Goal: Transaction & Acquisition: Subscribe to service/newsletter

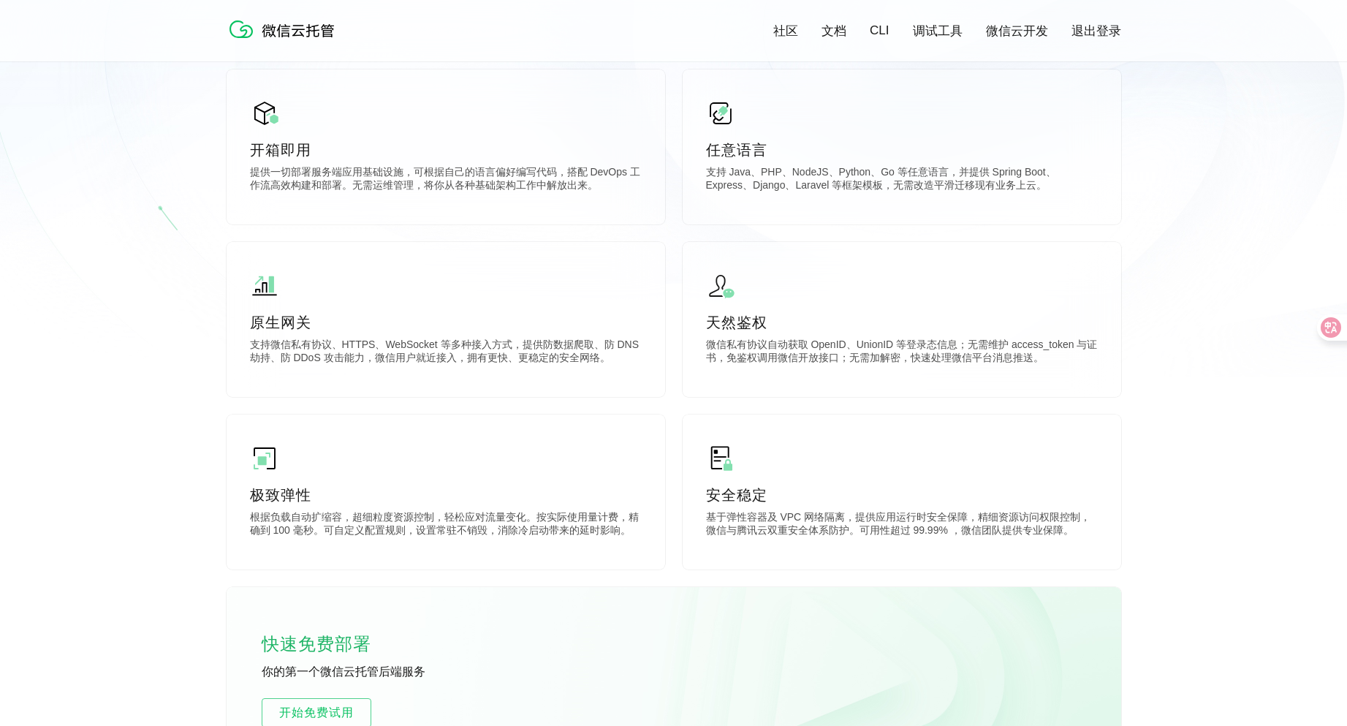
scroll to position [73, 0]
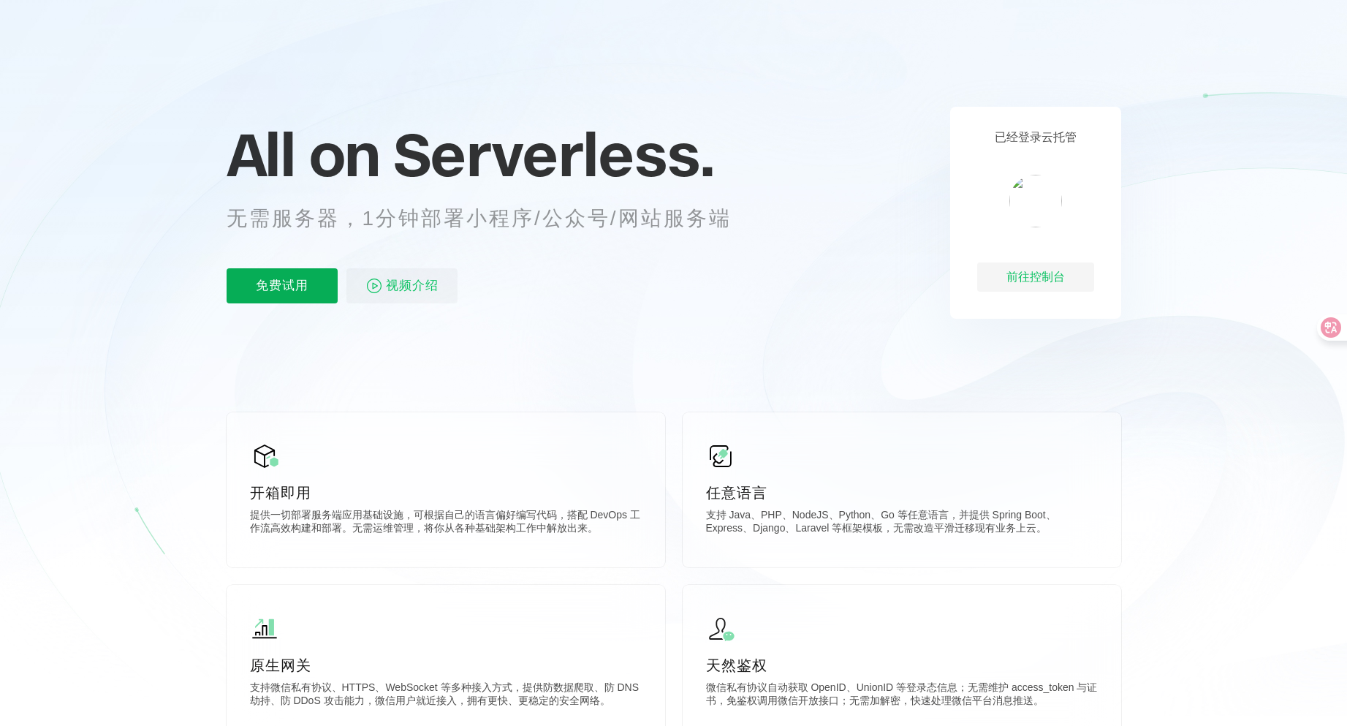
click at [241, 296] on p "免费试用" at bounding box center [282, 285] width 111 height 35
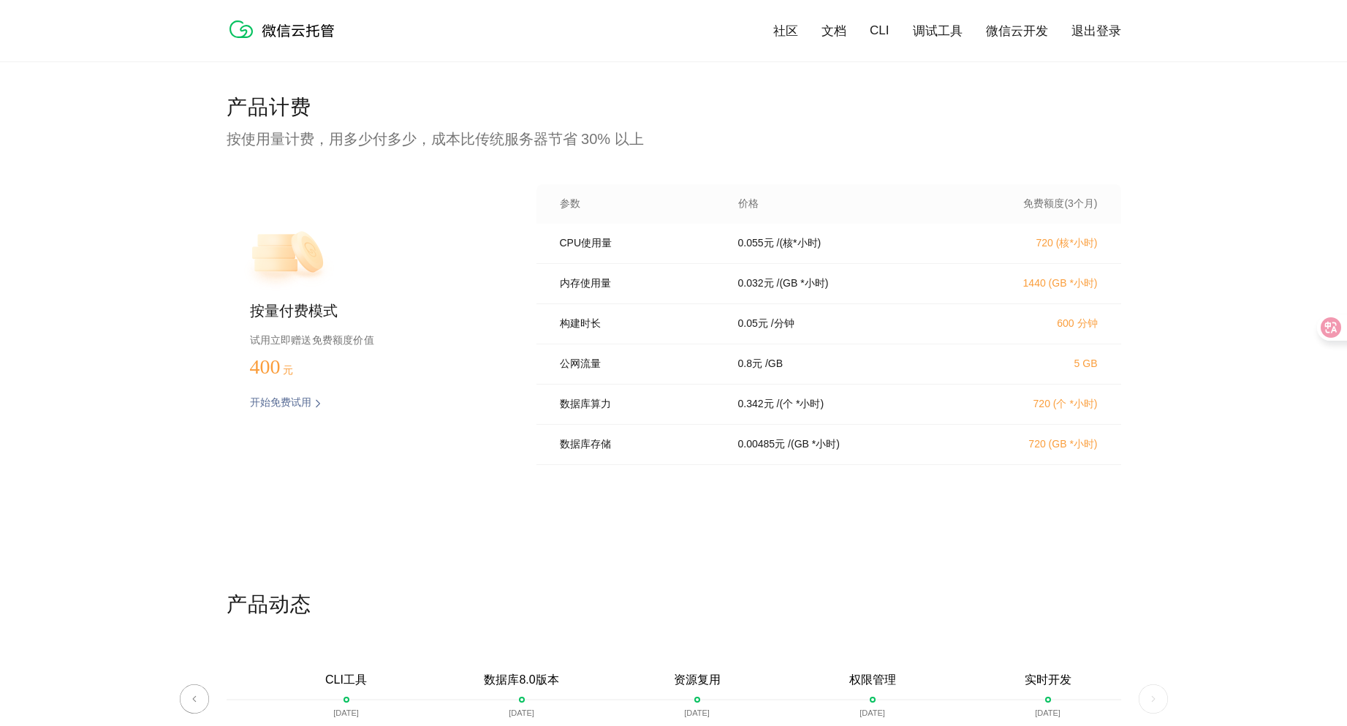
scroll to position [2924, 0]
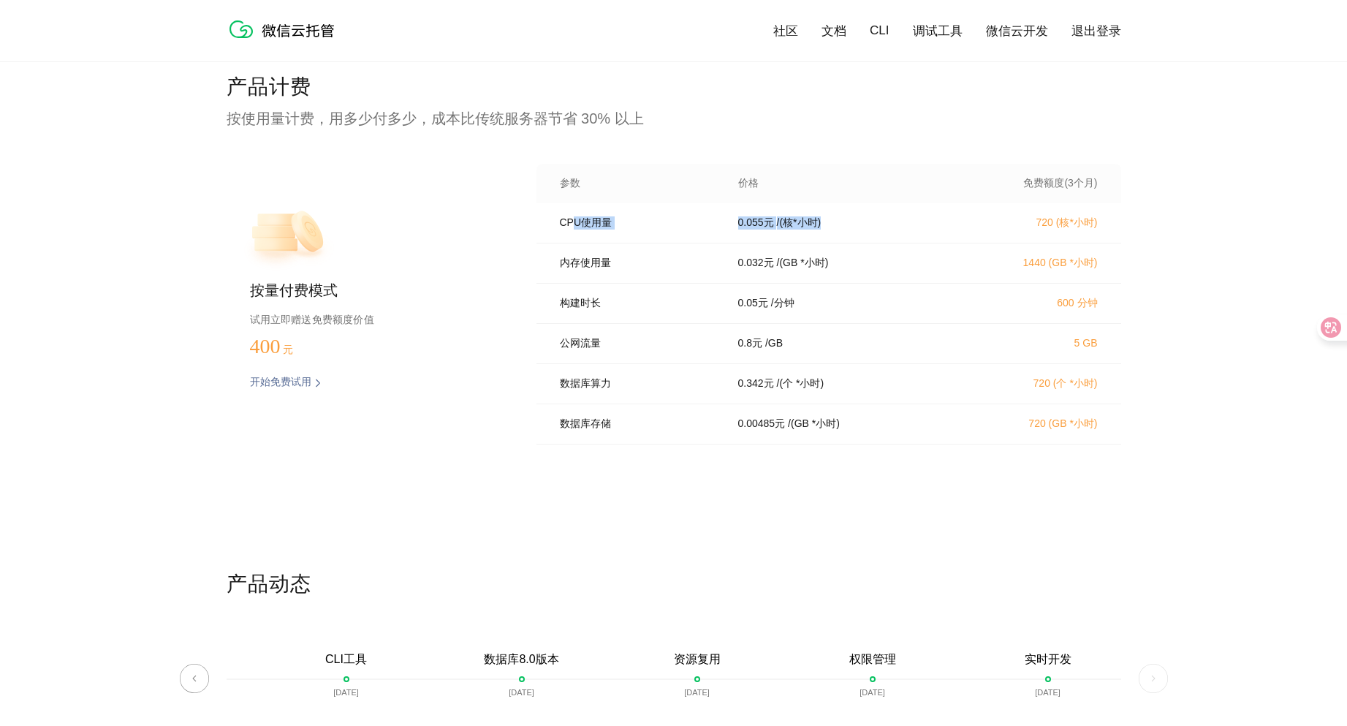
drag, startPoint x: 636, startPoint y: 225, endPoint x: 879, endPoint y: 235, distance: 243.6
click at [864, 232] on div "CPU使用量 0.055 元 / (核*小时) 720 (核*小时)" at bounding box center [829, 223] width 585 height 40
click at [1221, 240] on div "产品计费 按使用量计费，用多少付多少，成本比传统服务器节省 30% 以上 按量付费模式 试用立即赠送免费额度价值 400 元 开始免费试用 预估费用 参数 价…" at bounding box center [673, 321] width 1347 height 497
drag, startPoint x: 1023, startPoint y: 191, endPoint x: 1209, endPoint y: 214, distance: 187.1
click at [1113, 192] on div "参数 价格 免费额度(3个月)" at bounding box center [829, 183] width 585 height 39
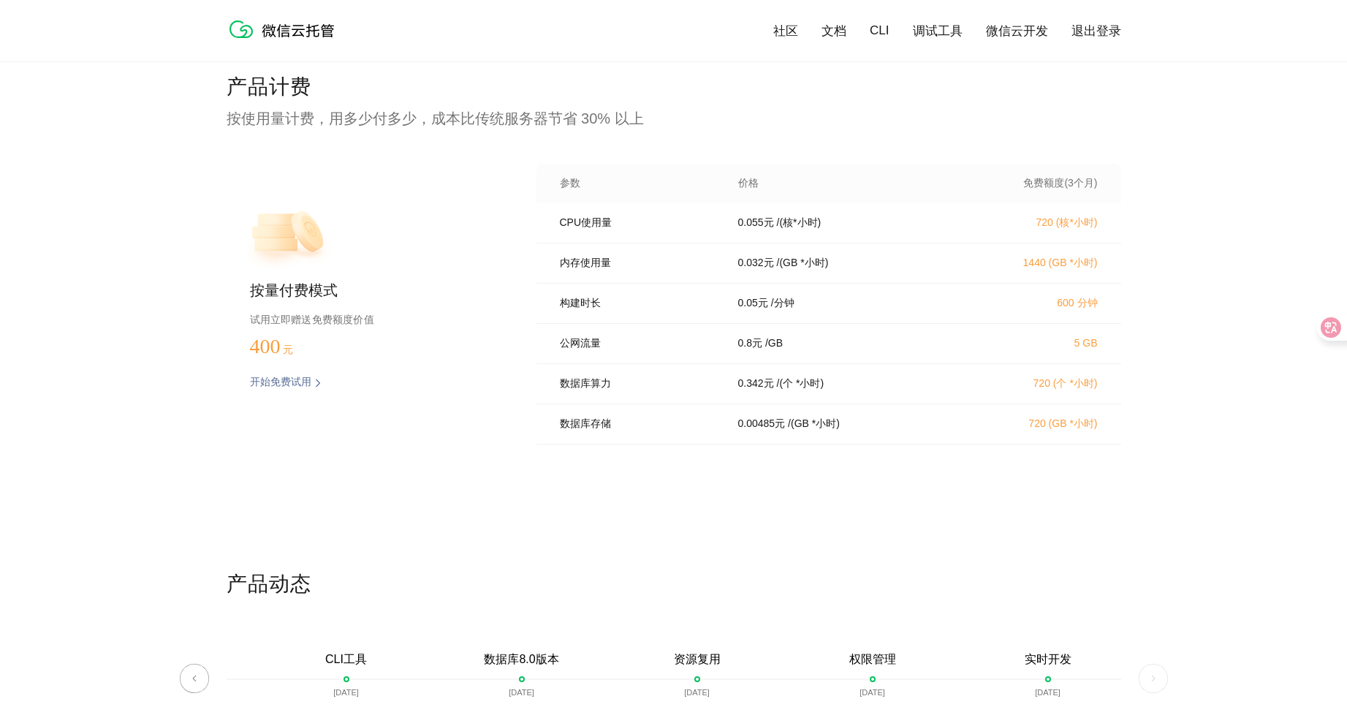
click at [1234, 219] on div "产品计费 按使用量计费，用多少付多少，成本比传统服务器节省 30% 以上 按量付费模式 试用立即赠送免费额度价值 400 元 开始免费试用 预估费用 参数 价…" at bounding box center [673, 321] width 1347 height 497
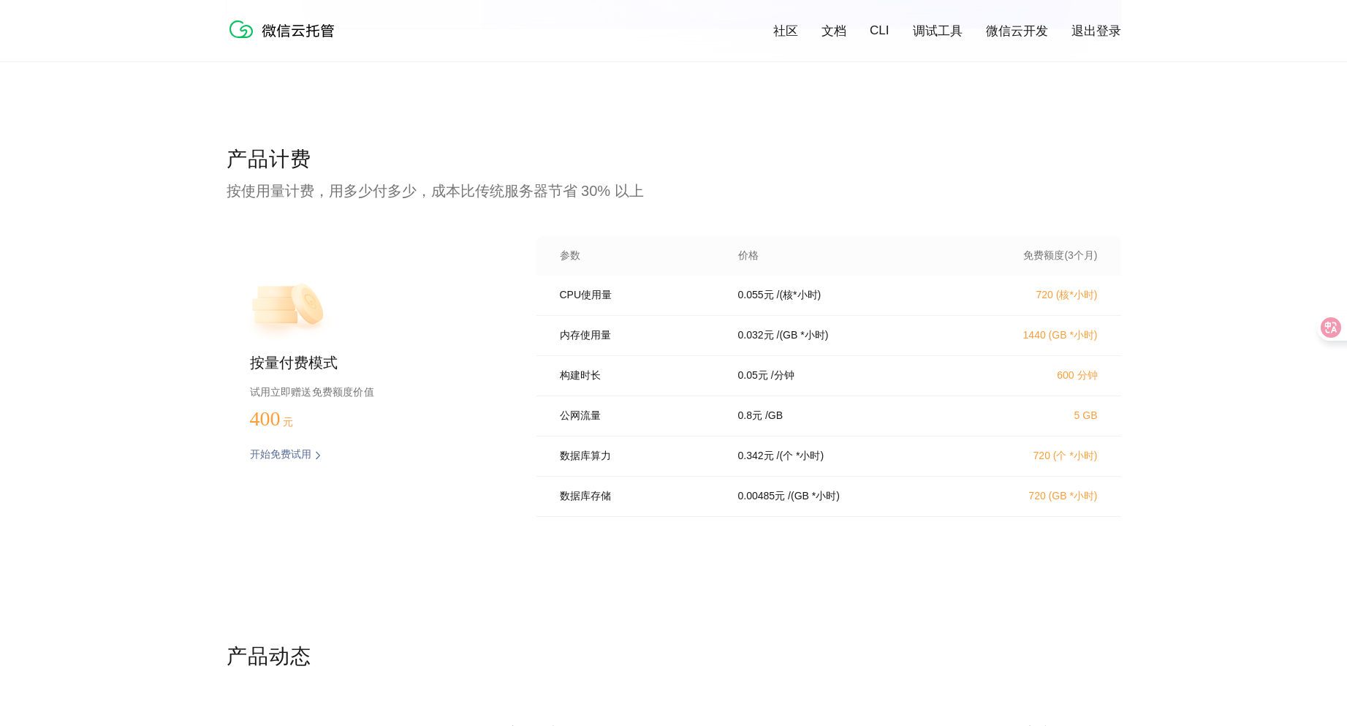
scroll to position [2851, 0]
click at [1200, 217] on div "产品计费 按使用量计费，用多少付多少，成本比传统服务器节省 30% 以上 按量付费模式 试用立即赠送免费额度价值 400 元 开始免费试用 预估费用 参数 价…" at bounding box center [673, 394] width 1347 height 497
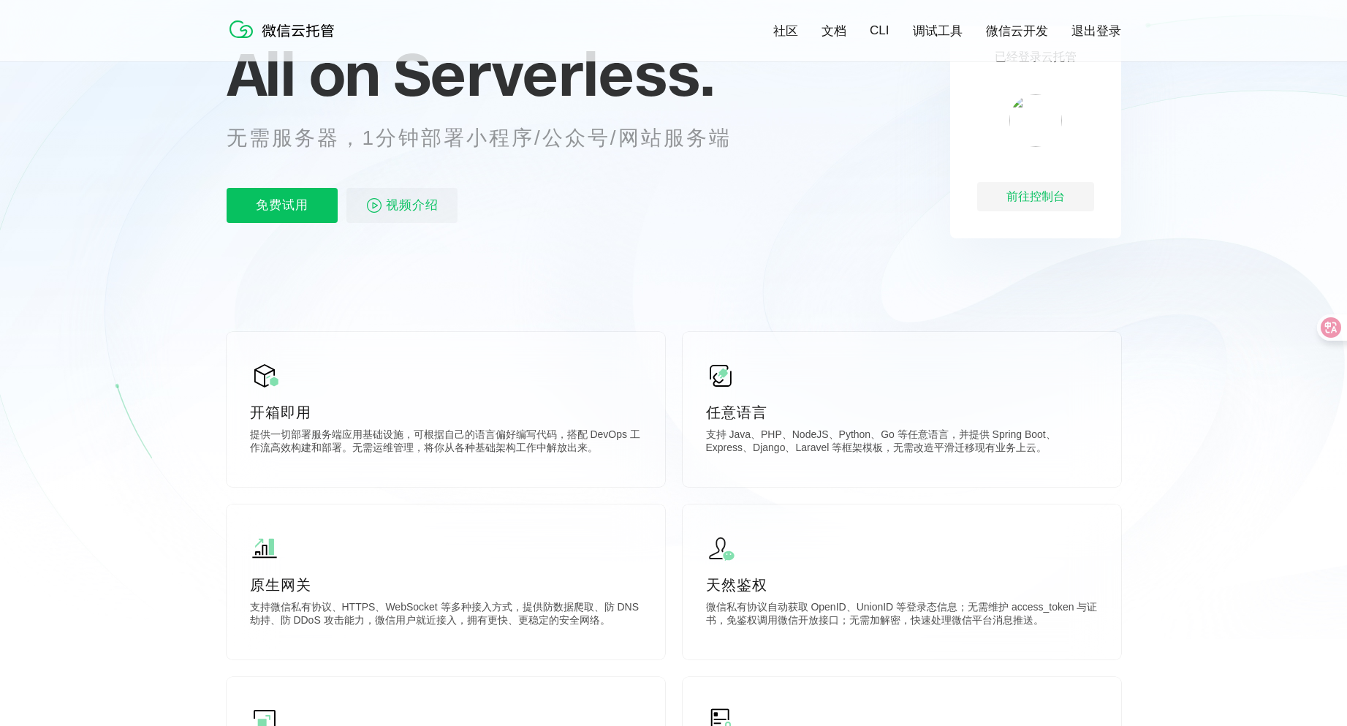
scroll to position [146, 0]
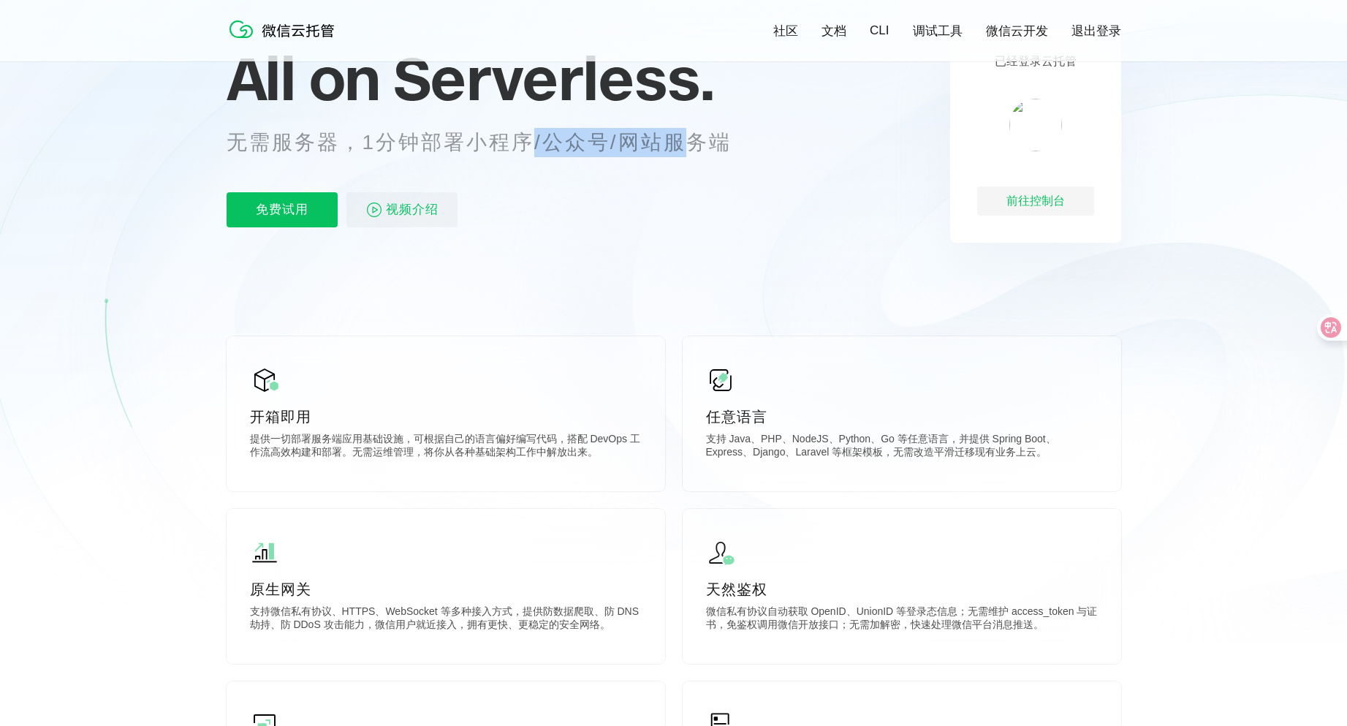
drag, startPoint x: 528, startPoint y: 140, endPoint x: 700, endPoint y: 155, distance: 171.7
click at [698, 154] on p "无需服务器，1分钟部署小程序/公众号/网站服务端" at bounding box center [493, 142] width 532 height 29
click at [768, 205] on icon at bounding box center [673, 248] width 1403 height 789
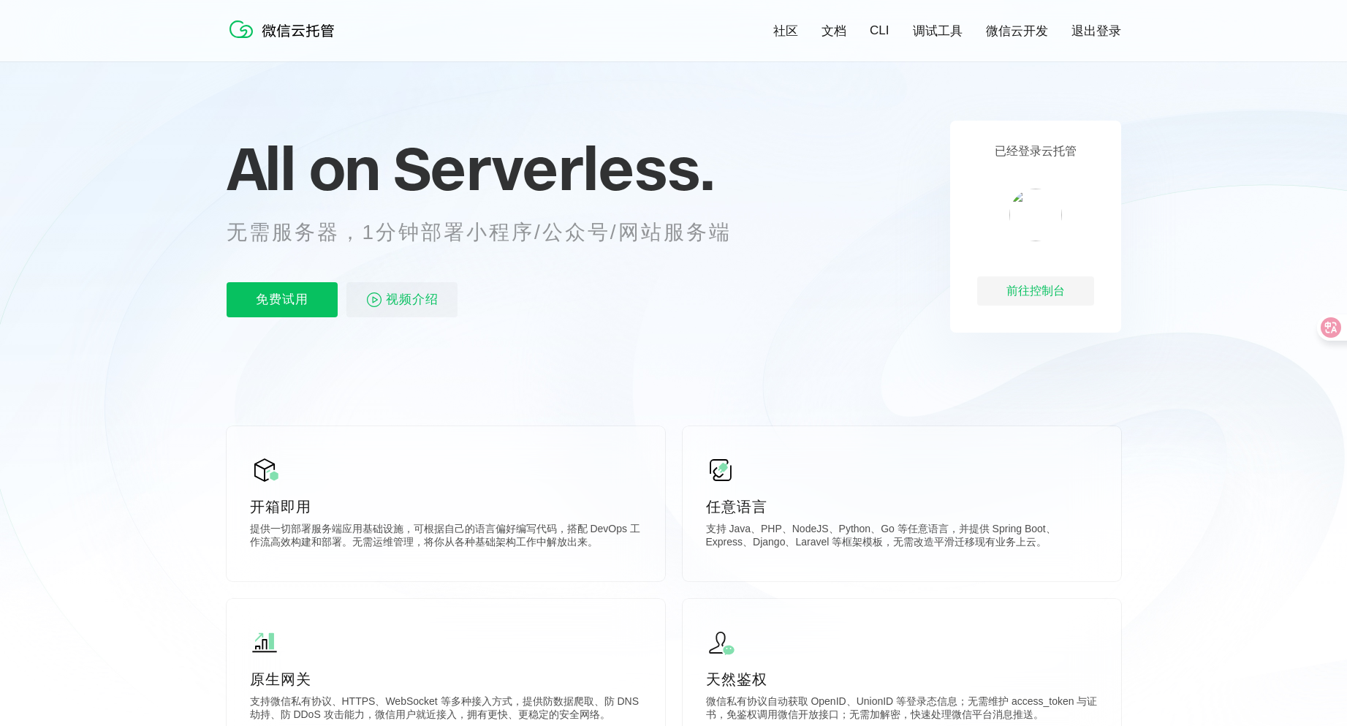
scroll to position [0, 0]
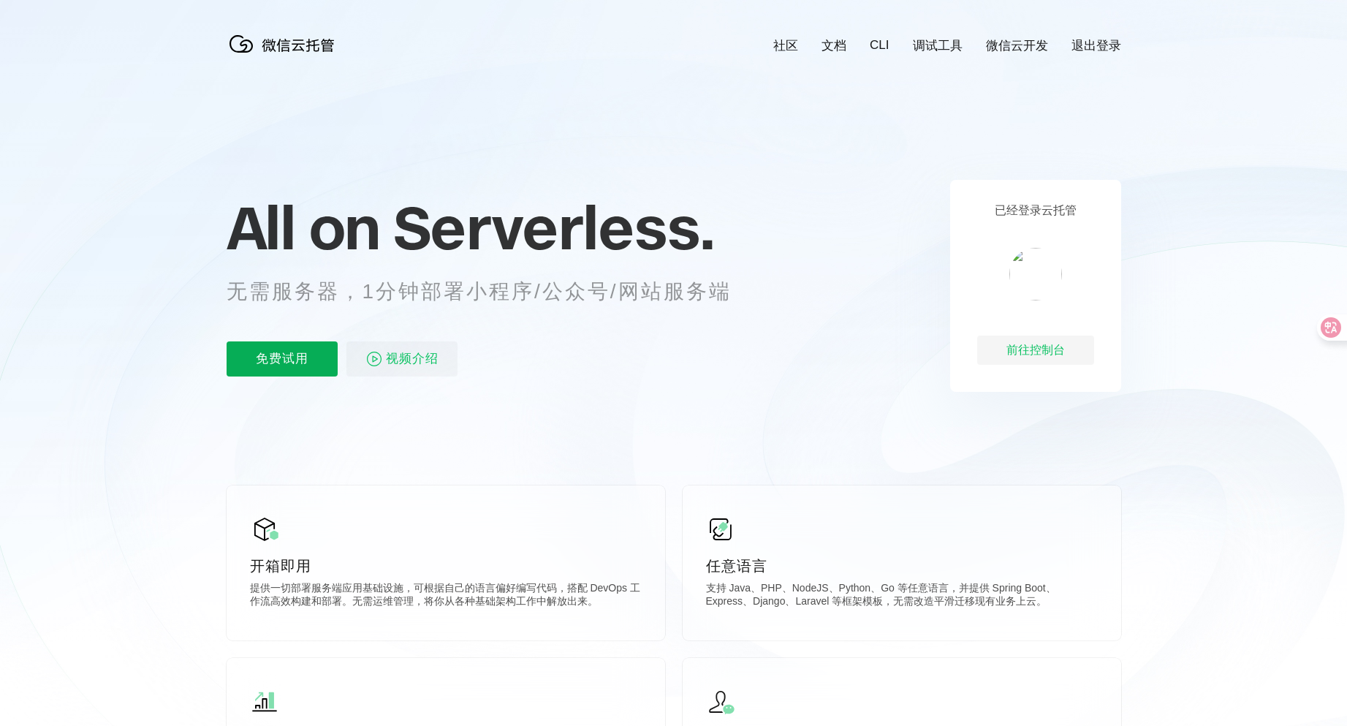
click at [290, 366] on p "免费试用" at bounding box center [282, 358] width 111 height 35
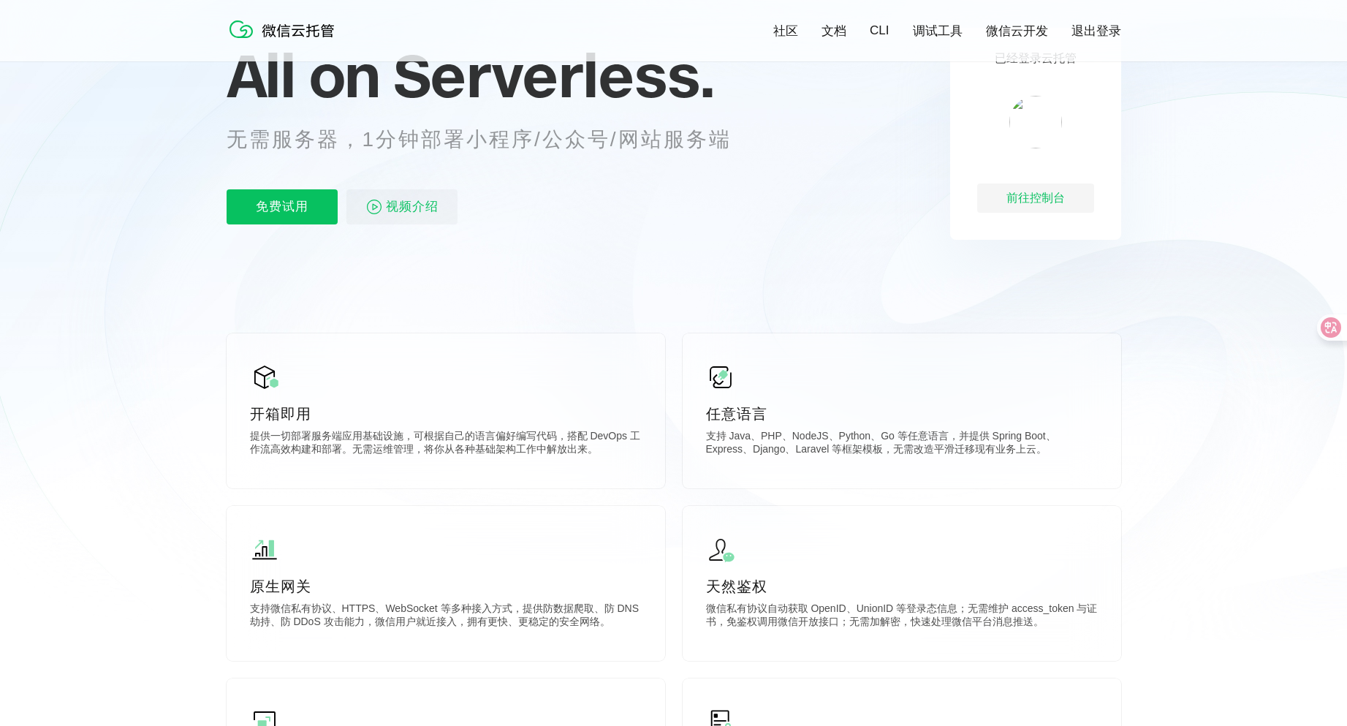
scroll to position [146, 0]
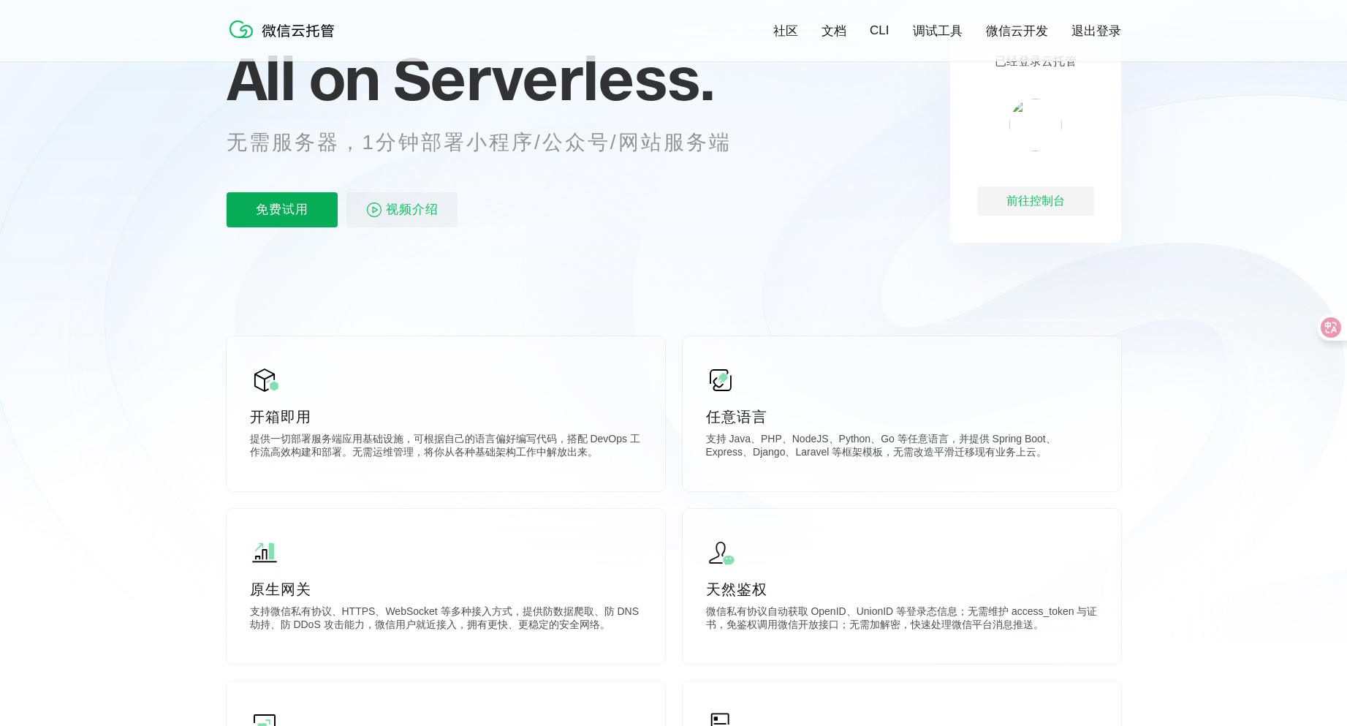
click at [272, 211] on p "免费试用" at bounding box center [282, 209] width 111 height 35
